Goal: Check status: Check status

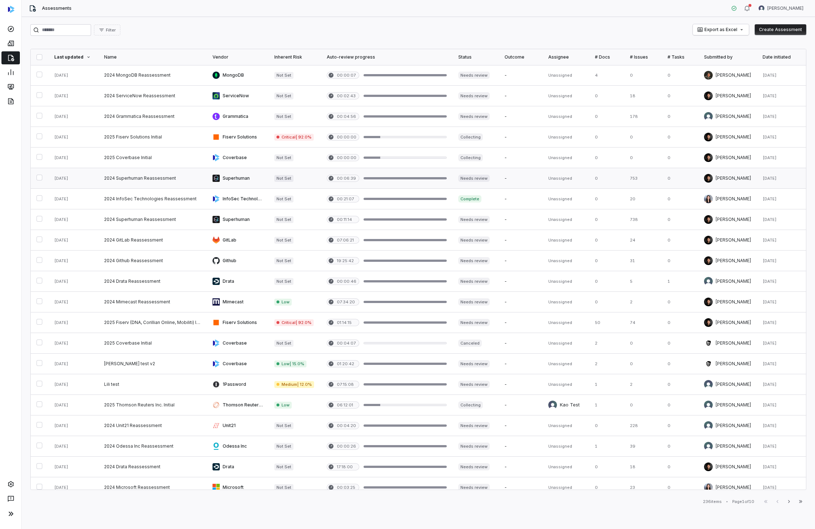
click at [184, 181] on link at bounding box center [152, 178] width 108 height 20
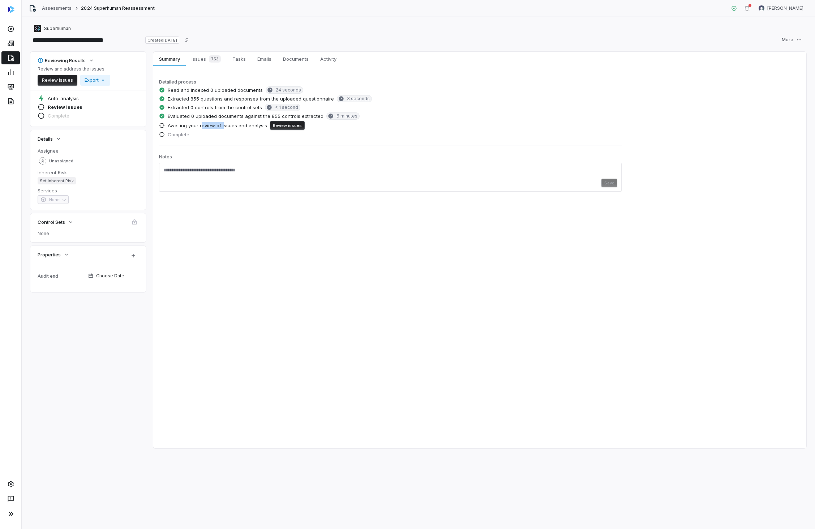
drag, startPoint x: 203, startPoint y: 127, endPoint x: 223, endPoint y: 127, distance: 19.5
click at [223, 127] on span "Awaiting your review of issues and analysis" at bounding box center [217, 125] width 99 height 7
click at [56, 6] on link "Assessments" at bounding box center [57, 8] width 30 height 6
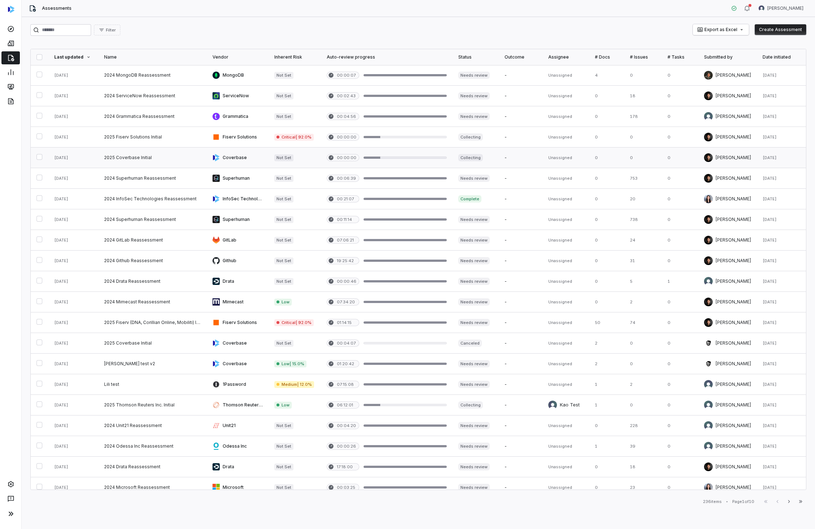
click at [204, 156] on link at bounding box center [152, 158] width 108 height 20
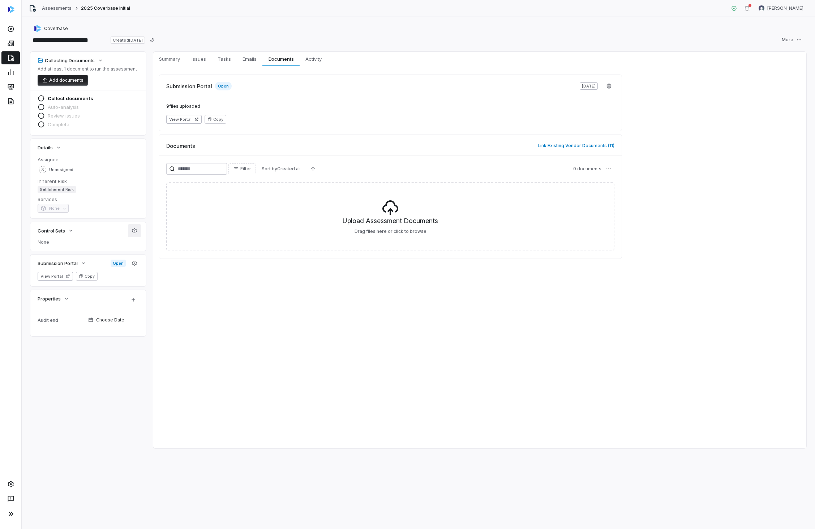
click at [136, 229] on icon "button" at bounding box center [134, 230] width 5 height 5
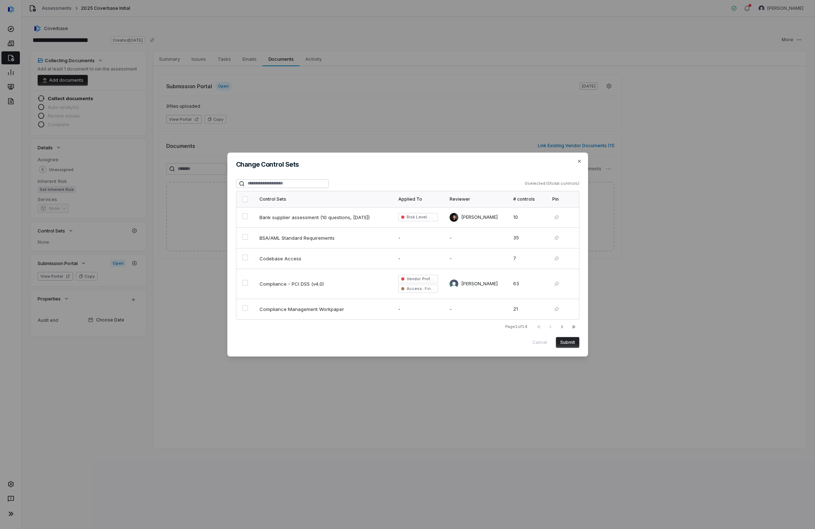
click at [576, 159] on div "Change Control Sets 0 selected ( 0 total controls) Control Sets Applied To Revi…" at bounding box center [407, 255] width 361 height 204
click at [578, 159] on icon "button" at bounding box center [580, 161] width 6 height 6
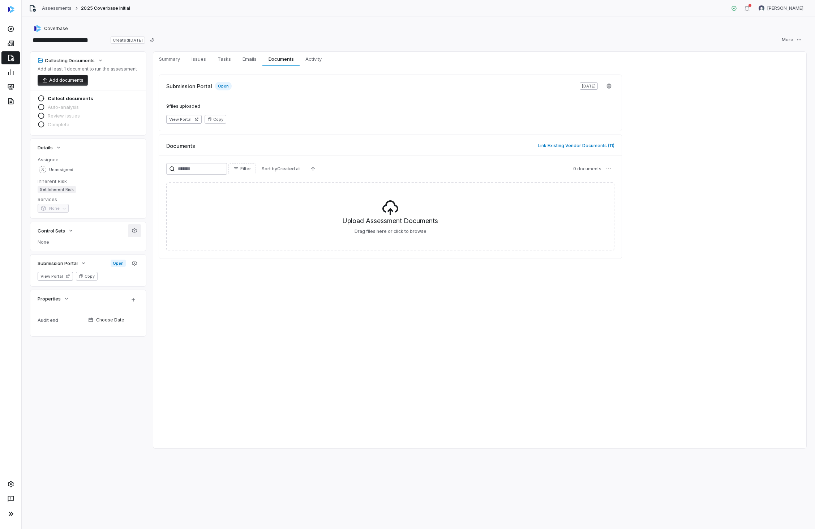
click at [138, 234] on button "button" at bounding box center [134, 230] width 13 height 13
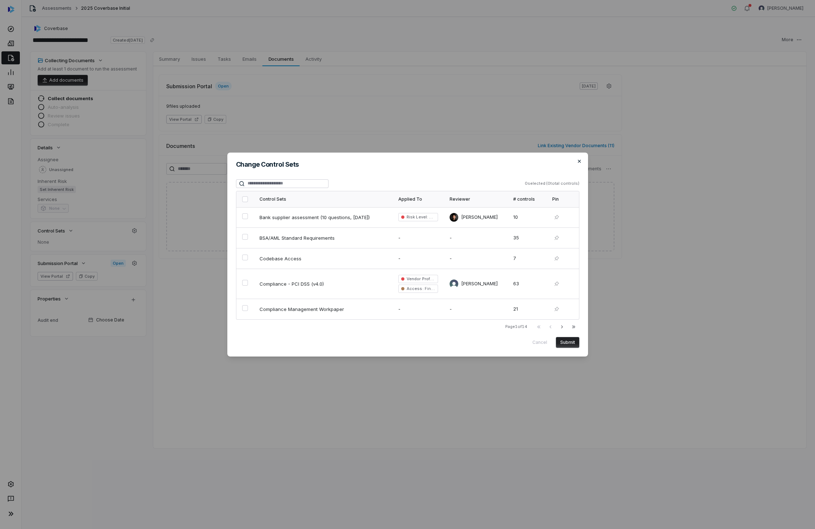
click at [579, 165] on div "Change Control Sets 0 selected ( 0 total controls) Control Sets Applied To Revi…" at bounding box center [407, 255] width 361 height 204
click at [581, 159] on icon "button" at bounding box center [580, 161] width 6 height 6
